Goal: Task Accomplishment & Management: Complete application form

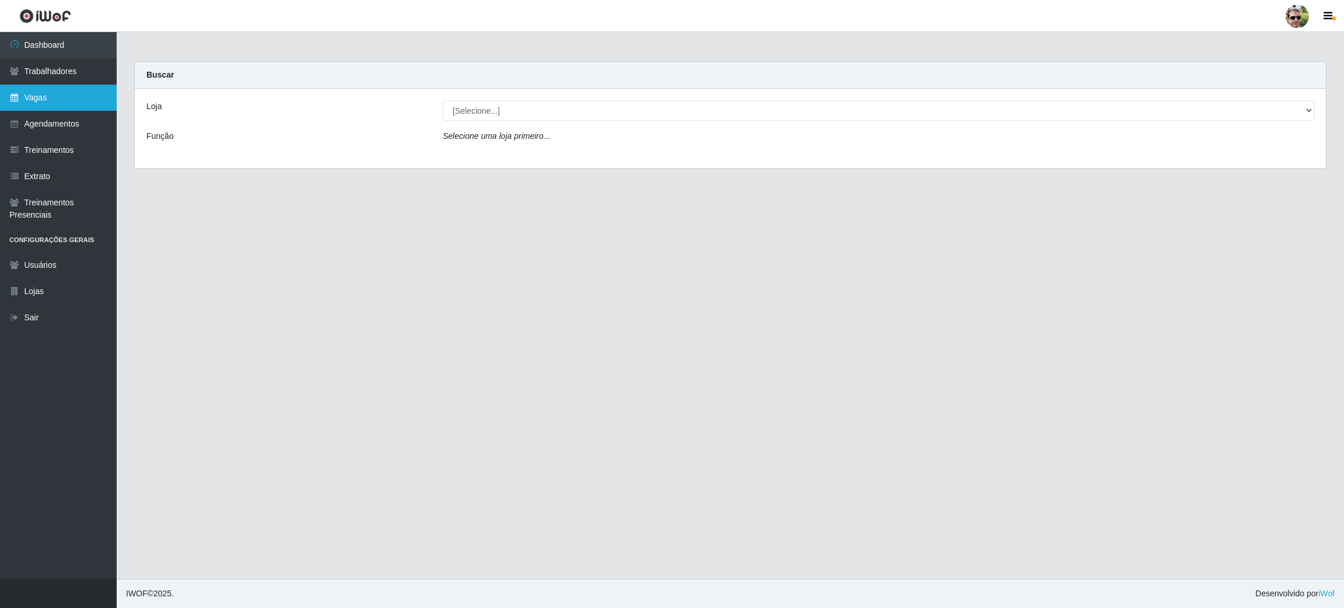
click at [43, 101] on link "Vagas" at bounding box center [58, 98] width 117 height 26
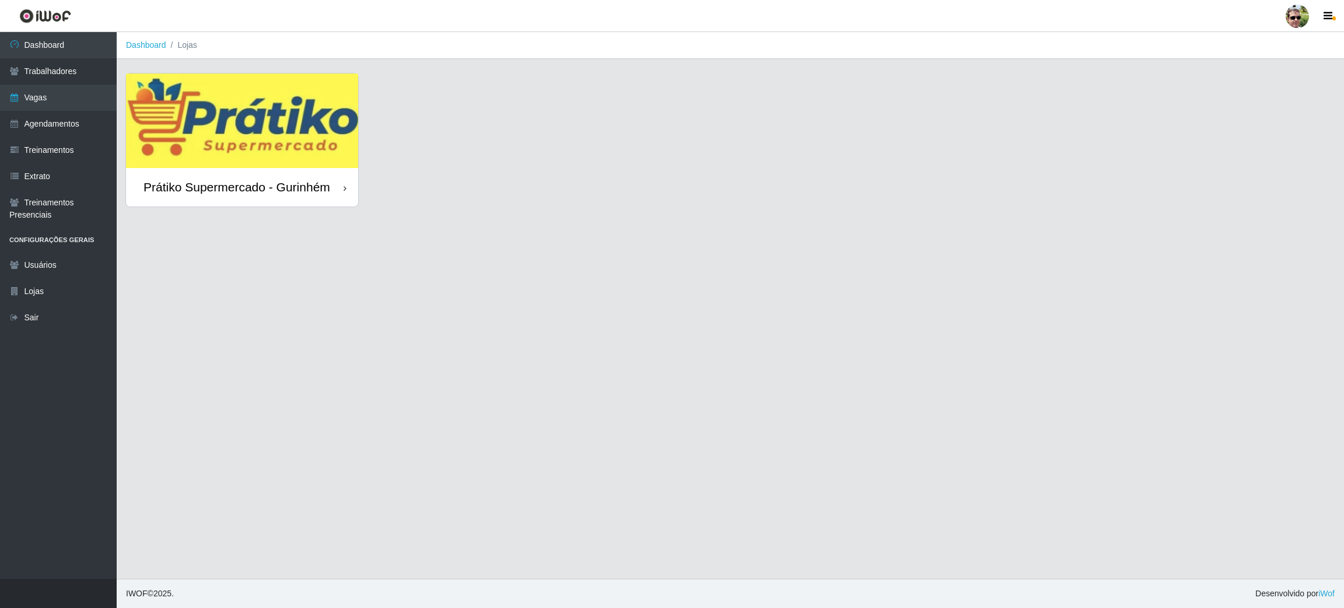
click at [279, 108] on img at bounding box center [242, 120] width 232 height 94
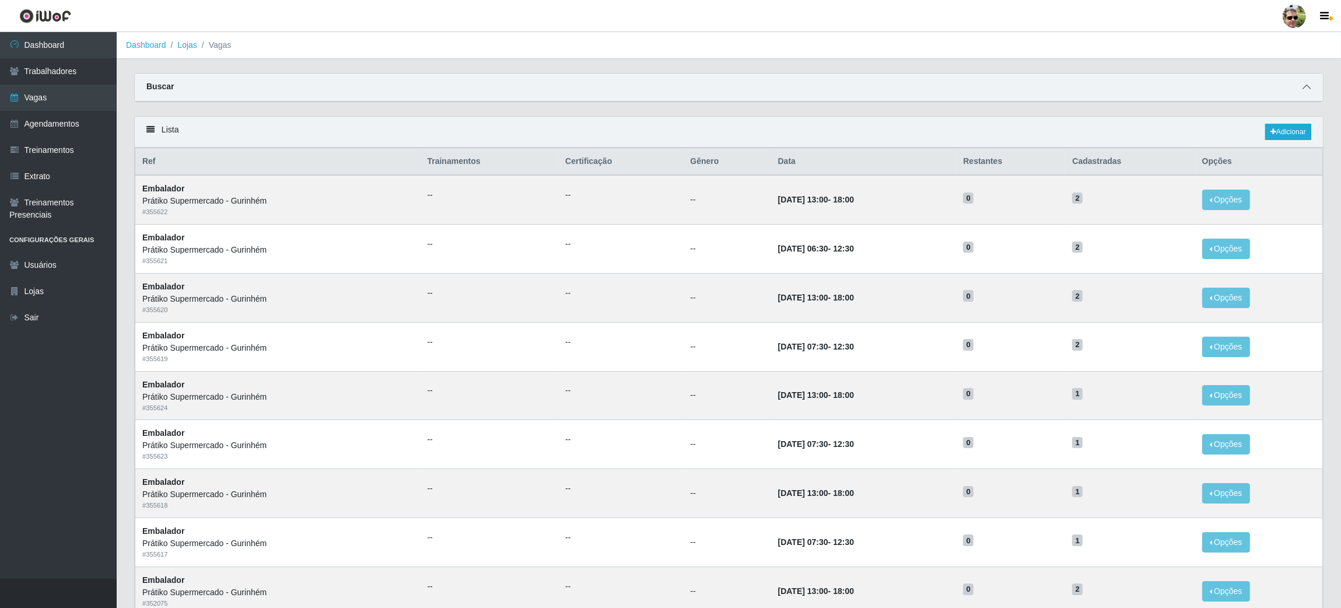
click at [1304, 84] on icon at bounding box center [1307, 87] width 8 height 8
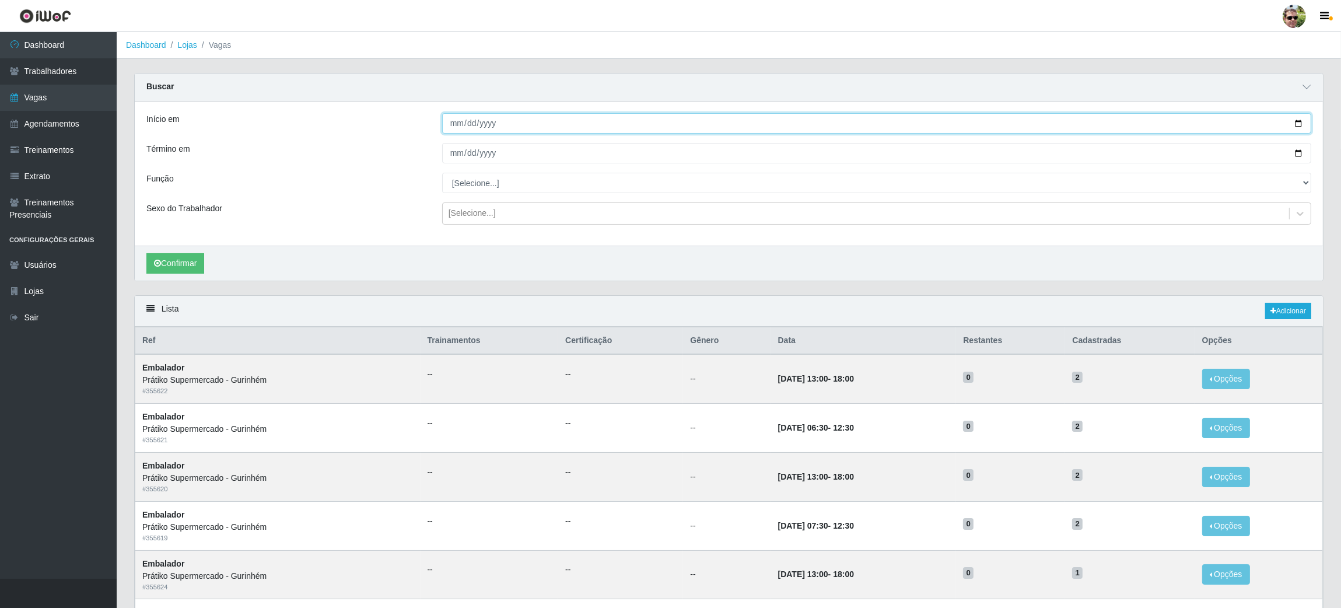
click at [1297, 126] on input "Início em" at bounding box center [876, 123] width 869 height 20
type input "[DATE]"
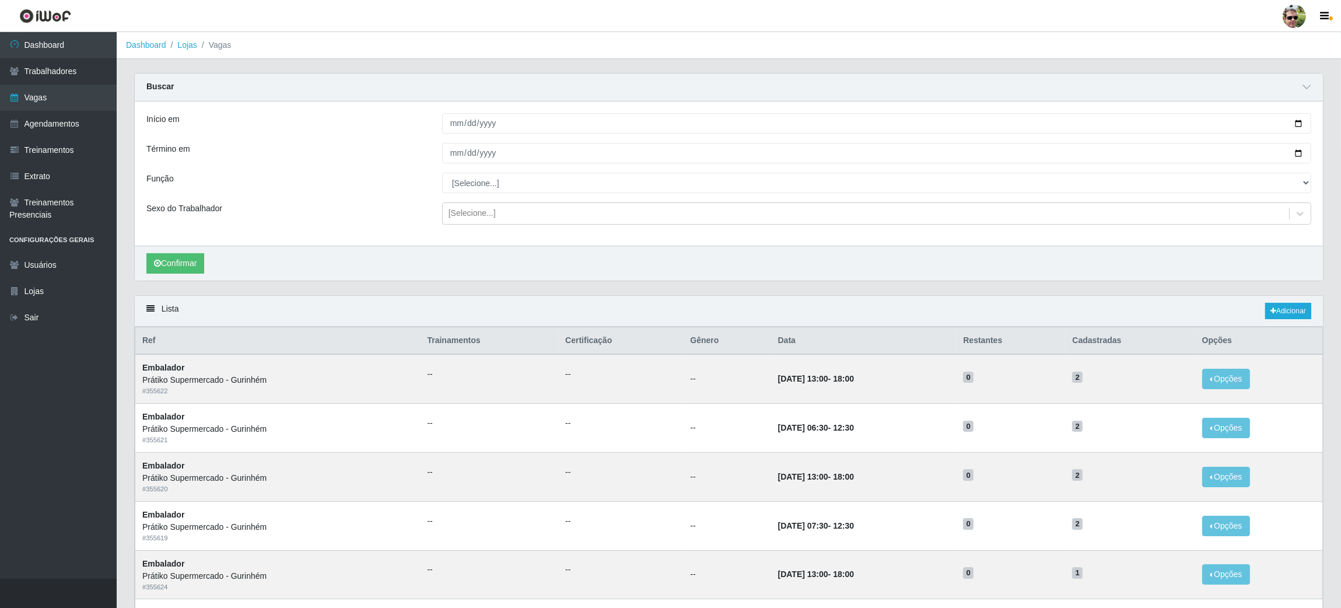
drag, startPoint x: 1301, startPoint y: 149, endPoint x: 1324, endPoint y: 153, distance: 23.1
click at [1324, 153] on div "Carregando... Buscar Início em [DATE] Término em Função [Selecione...] Auxiliar…" at bounding box center [728, 184] width 1207 height 222
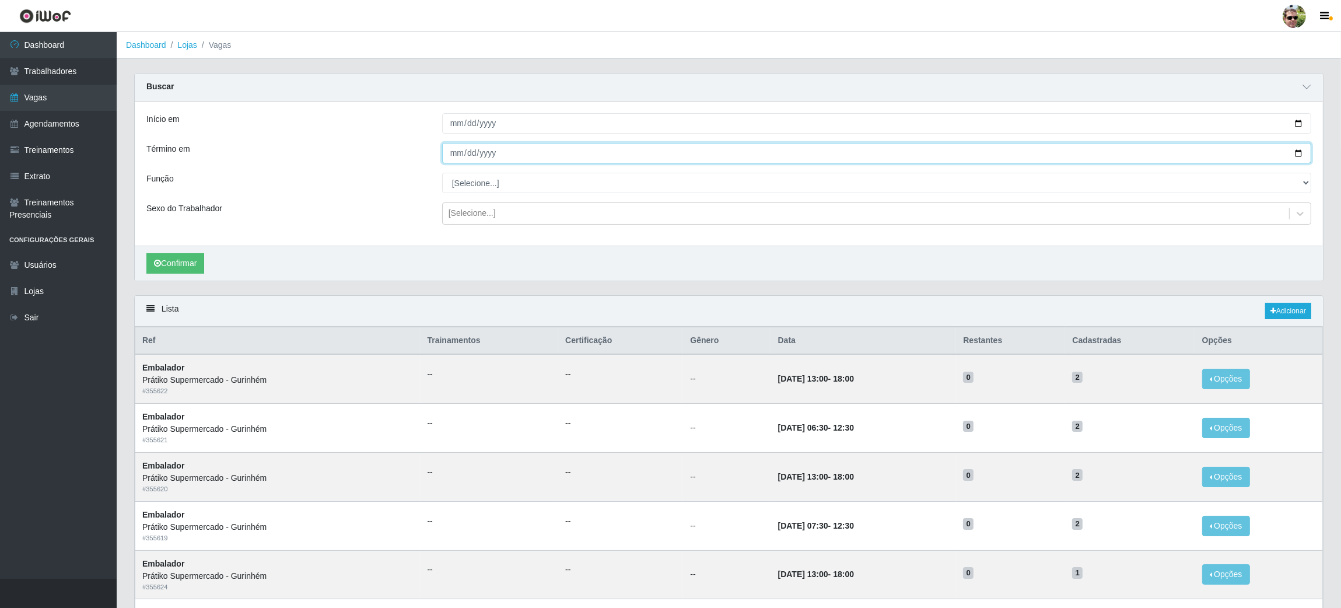
click at [1298, 154] on input "Término em" at bounding box center [876, 153] width 869 height 20
type input "[DATE]"
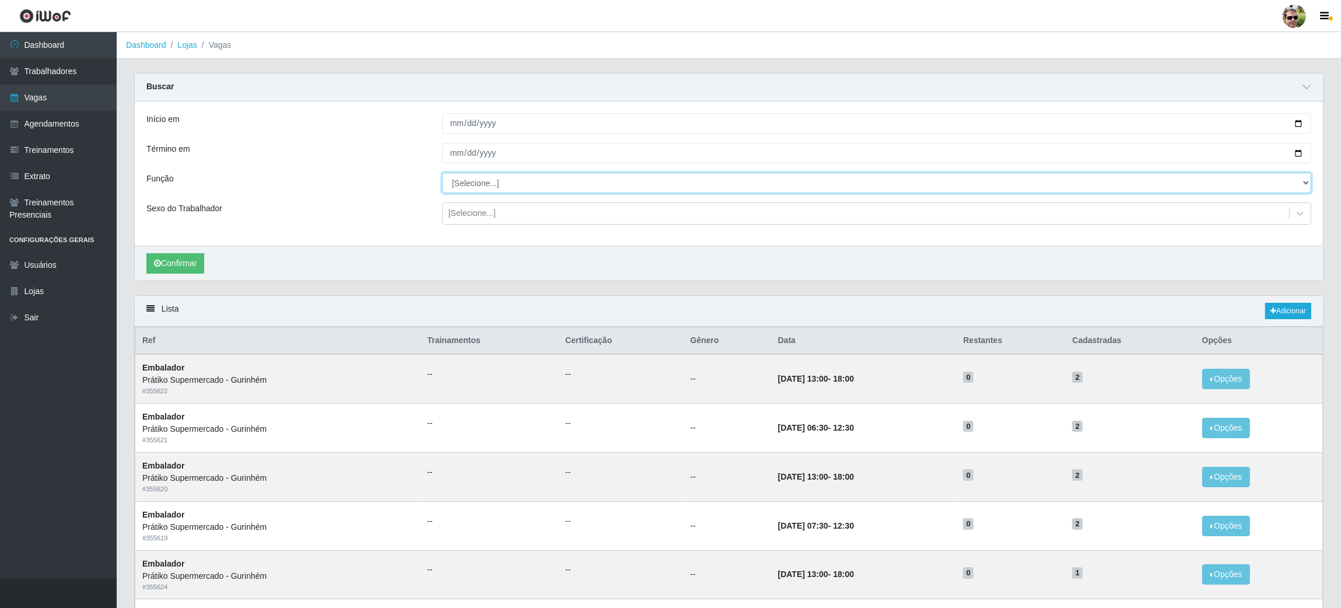
click at [481, 181] on select "[Selecione...] Auxiliar de entrega + Auxiliar de entrega ++ Embalador Embalador…" at bounding box center [876, 183] width 869 height 20
select select "1"
click at [442, 173] on select "[Selecione...] Auxiliar de entrega + Auxiliar de entrega ++ Embalador Embalador…" at bounding box center [876, 183] width 869 height 20
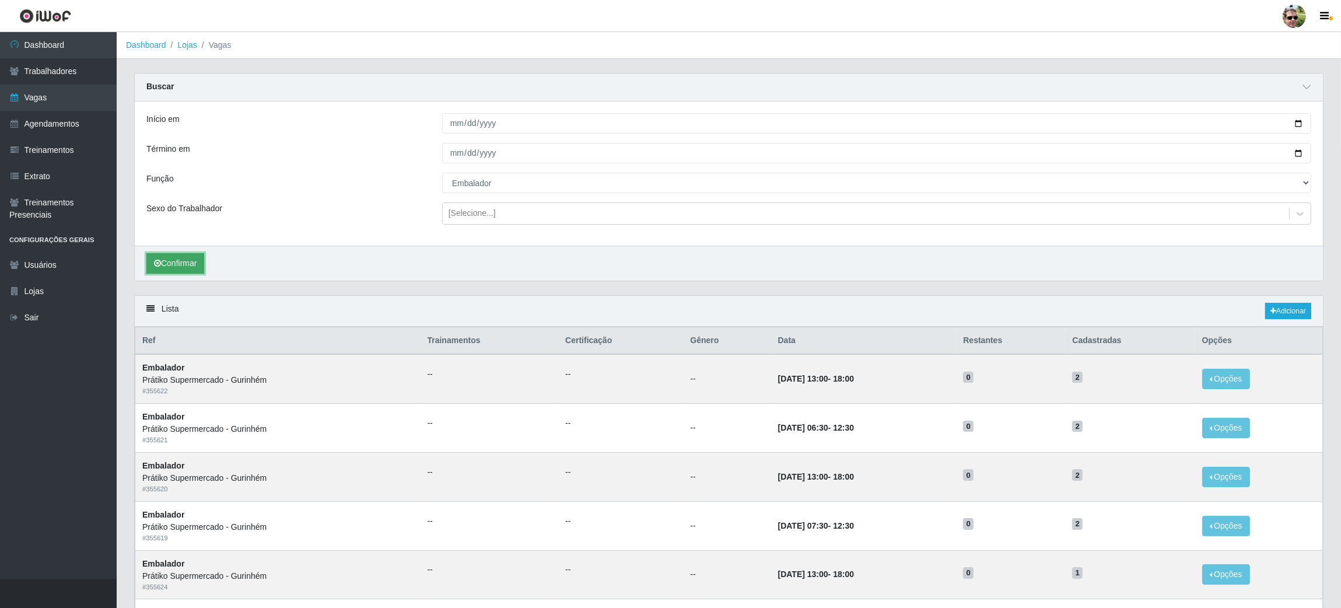
click at [174, 257] on button "Confirmar" at bounding box center [175, 263] width 58 height 20
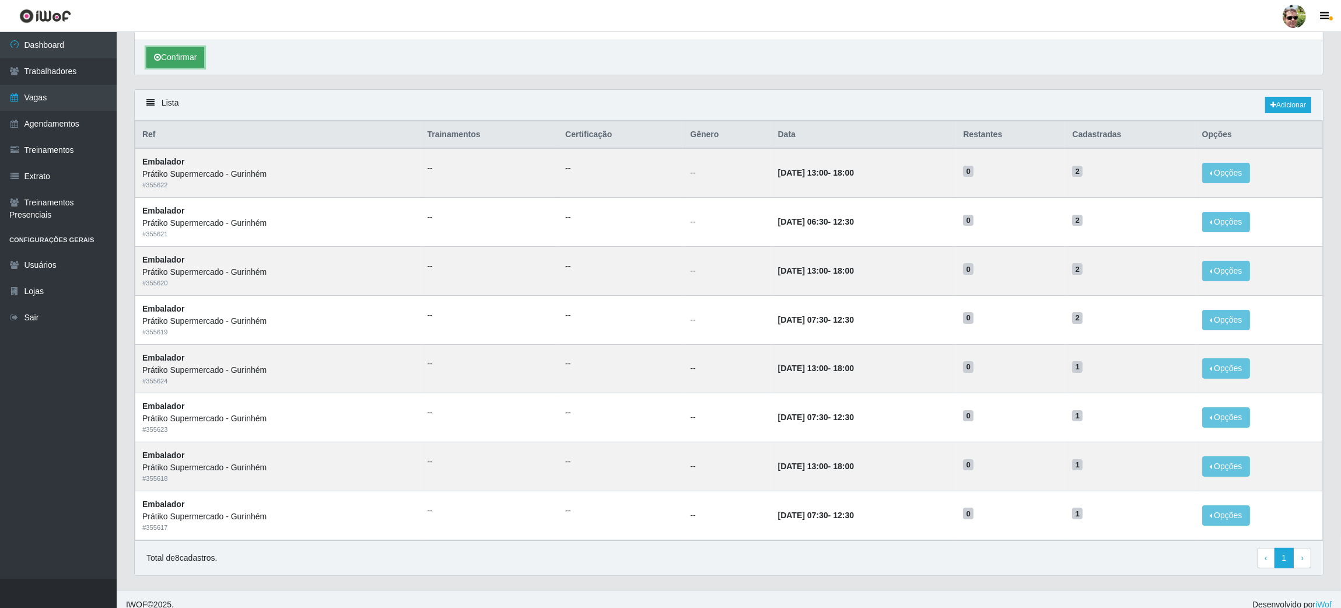
scroll to position [209, 0]
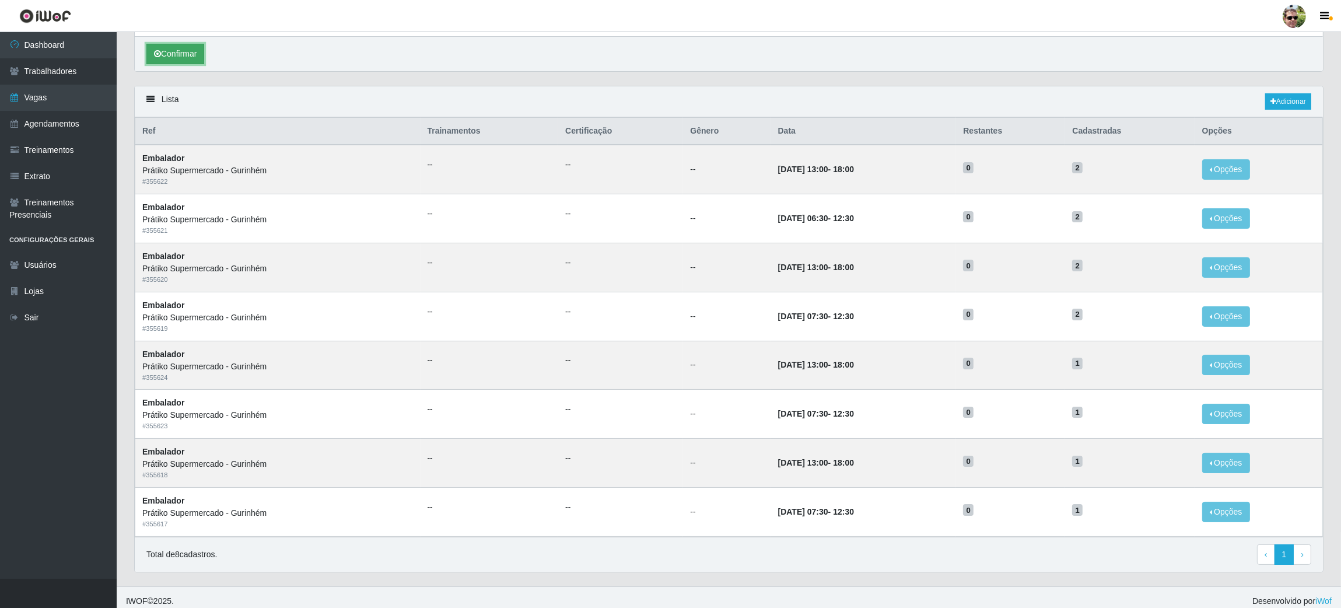
click at [179, 51] on button "Confirmar" at bounding box center [175, 54] width 58 height 20
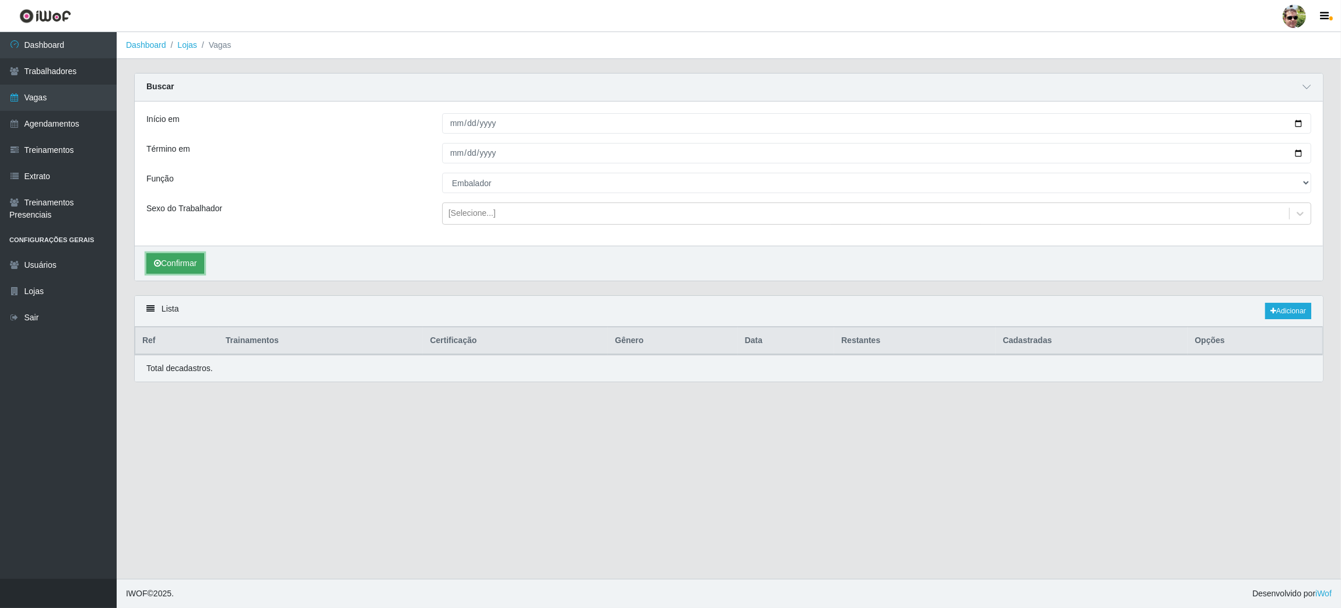
scroll to position [0, 0]
